Goal: Task Accomplishment & Management: Manage account settings

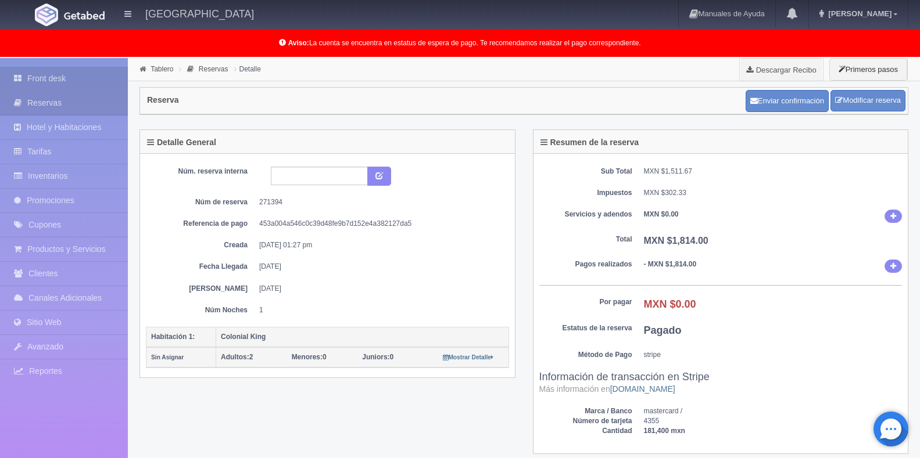
click at [50, 75] on link "Front desk" at bounding box center [64, 79] width 128 height 24
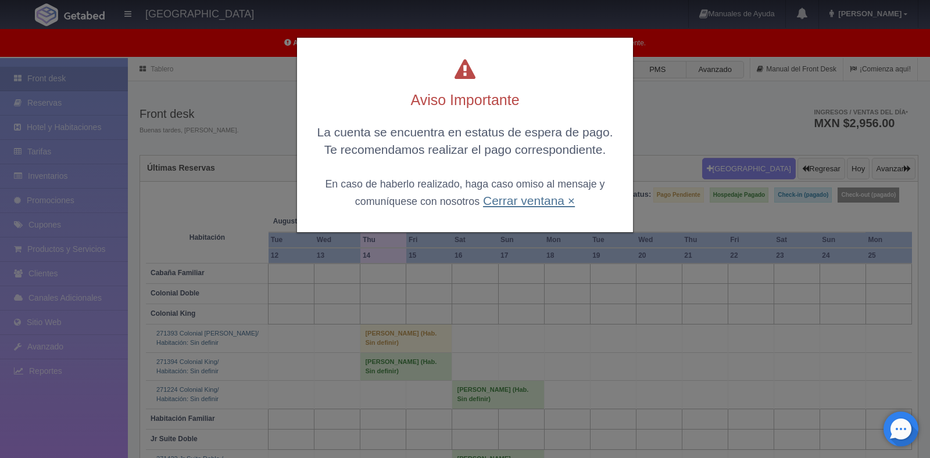
click at [515, 202] on link "Cerrar ventana ×" at bounding box center [529, 200] width 92 height 13
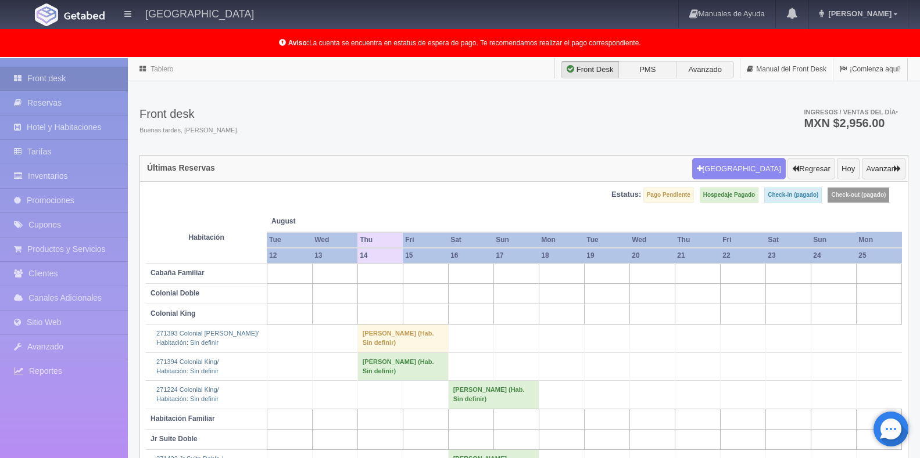
scroll to position [140, 0]
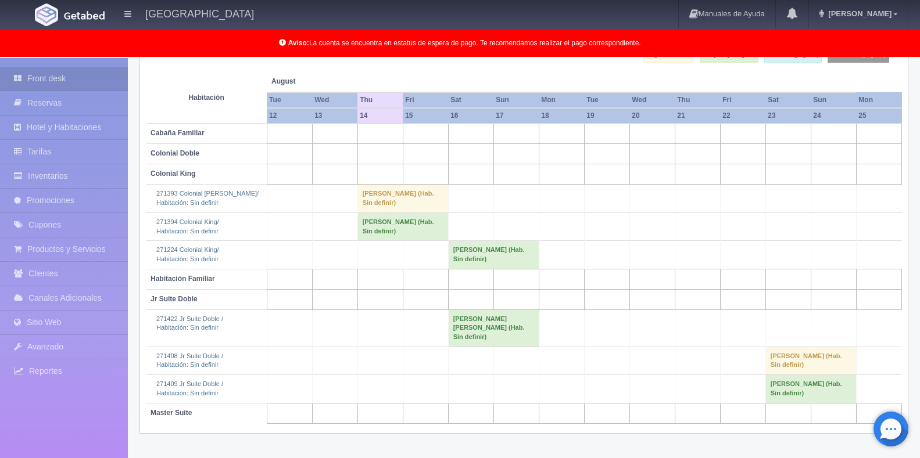
click at [411, 232] on td "[PERSON_NAME] (Hab. Sin definir)" at bounding box center [402, 227] width 91 height 28
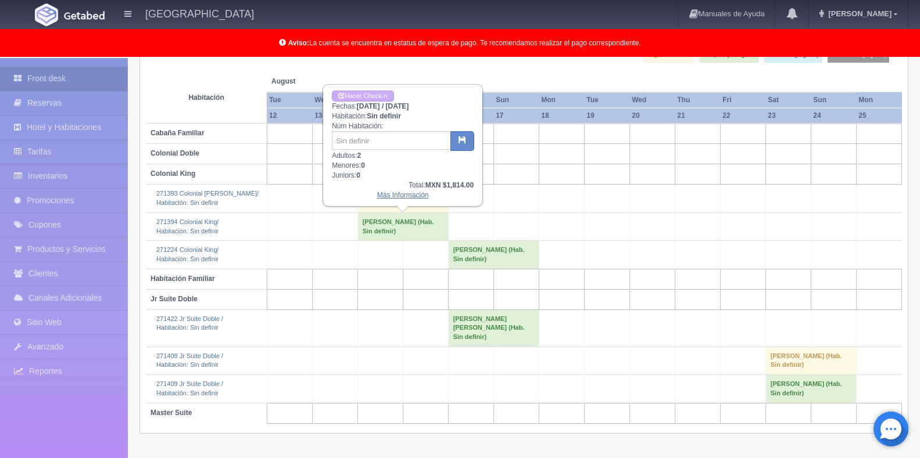
click at [395, 194] on link "Más Información" at bounding box center [403, 195] width 52 height 8
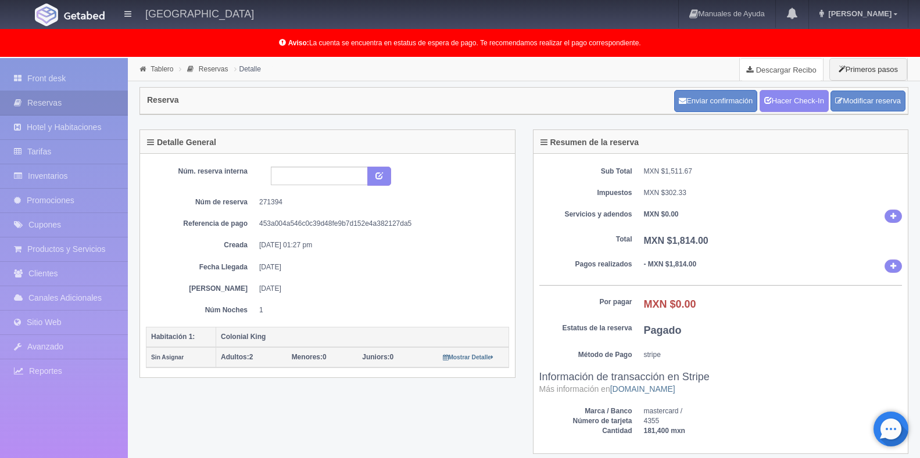
click at [776, 64] on link "Descargar Recibo" at bounding box center [781, 69] width 83 height 23
click at [744, 391] on h3 "Información de transacción en Stripe Más información en Stripe.com" at bounding box center [720, 383] width 363 height 23
click at [104, 77] on link "Front desk" at bounding box center [64, 79] width 128 height 24
